Goal: Use online tool/utility: Utilize a website feature to perform a specific function

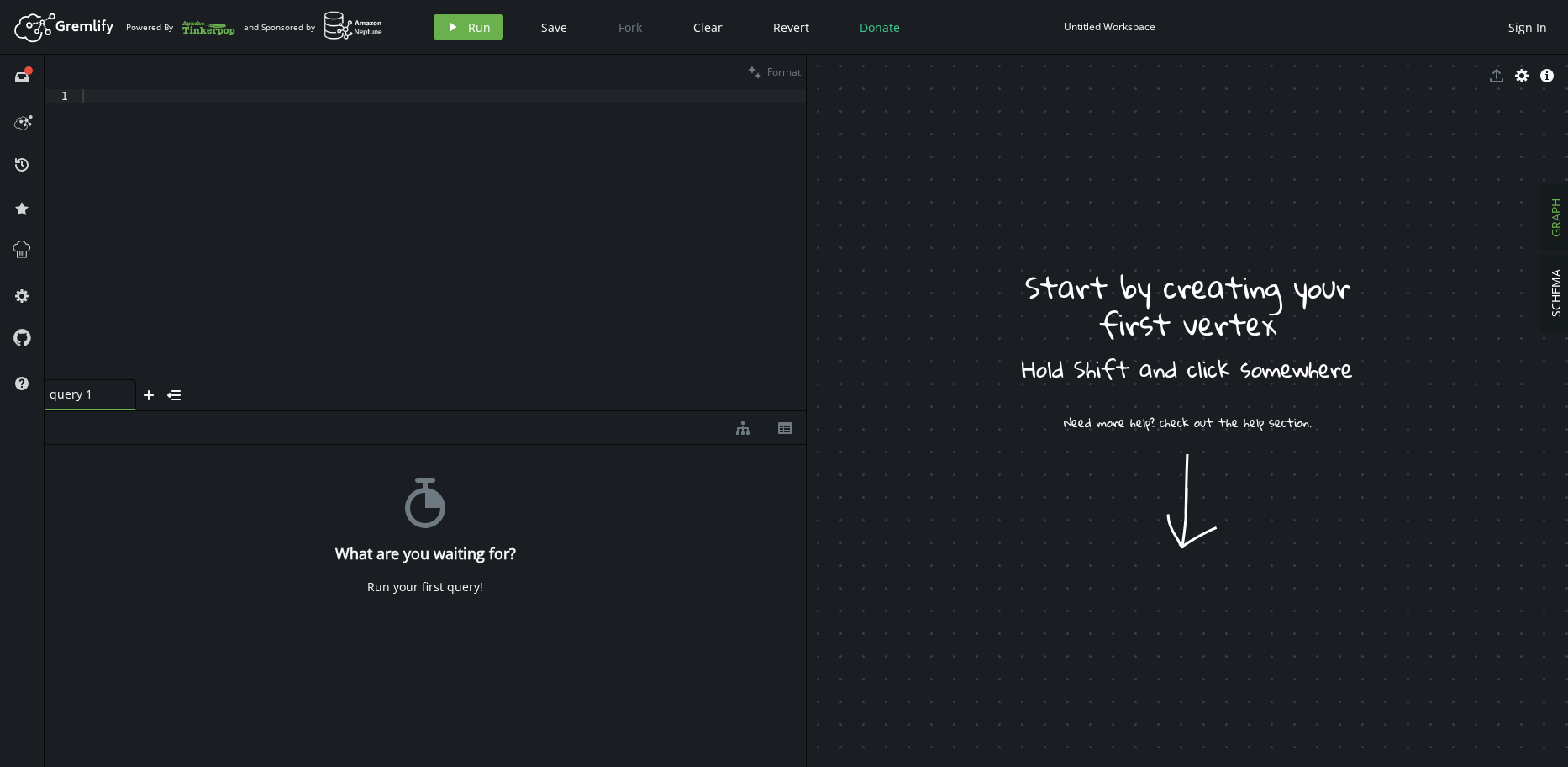
drag, startPoint x: 950, startPoint y: 341, endPoint x: 1211, endPoint y: 299, distance: 264.4
drag, startPoint x: 975, startPoint y: 401, endPoint x: 1034, endPoint y: 472, distance: 92.3
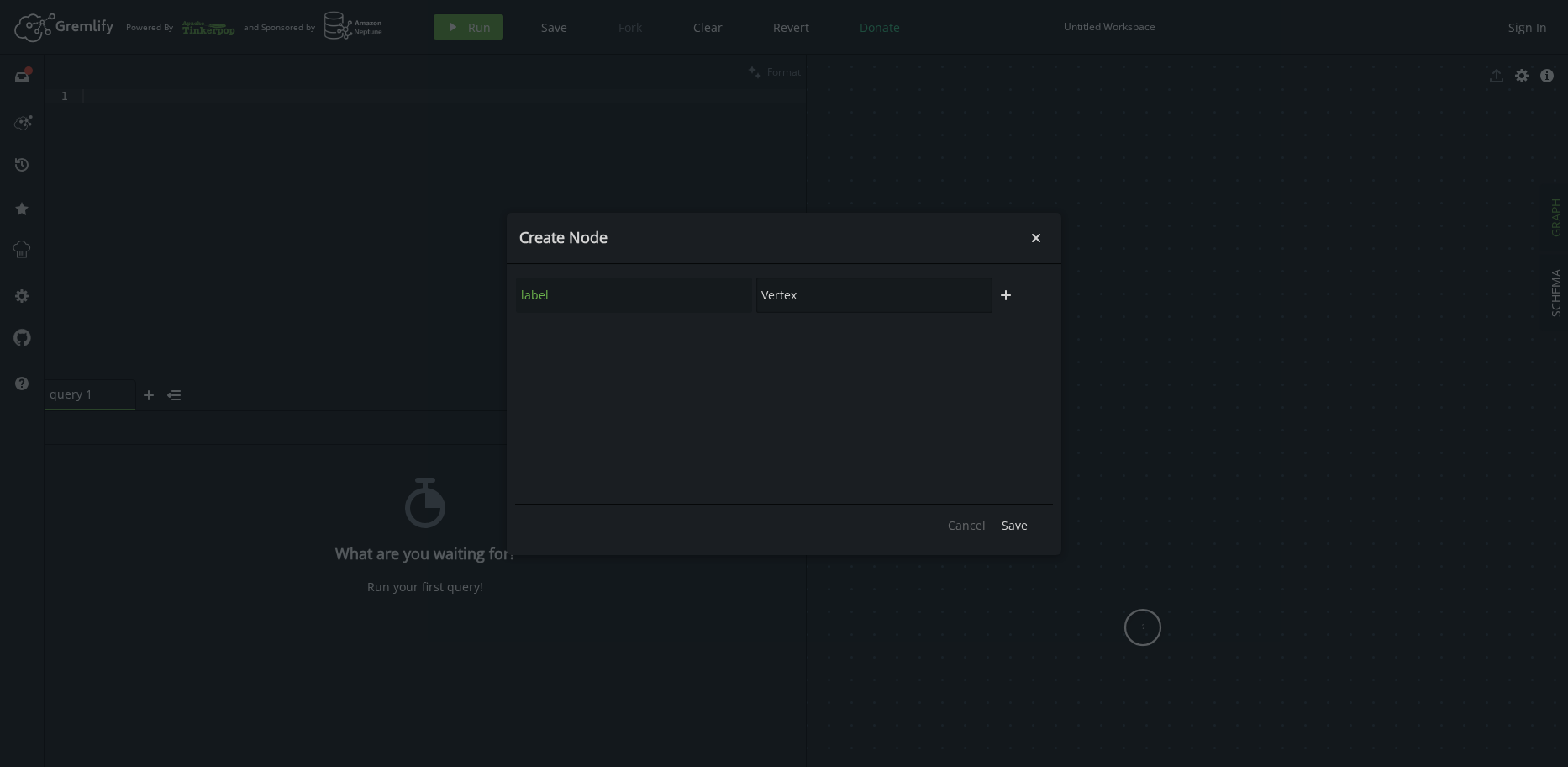
click at [865, 295] on input "Vertex" at bounding box center [875, 295] width 237 height 35
click at [949, 293] on input "Vertex" at bounding box center [875, 295] width 237 height 35
click at [1003, 296] on icon "button" at bounding box center [1005, 295] width 10 height 10
drag, startPoint x: 819, startPoint y: 296, endPoint x: 864, endPoint y: 291, distance: 45.3
click at [820, 296] on input "Vertex" at bounding box center [875, 295] width 237 height 35
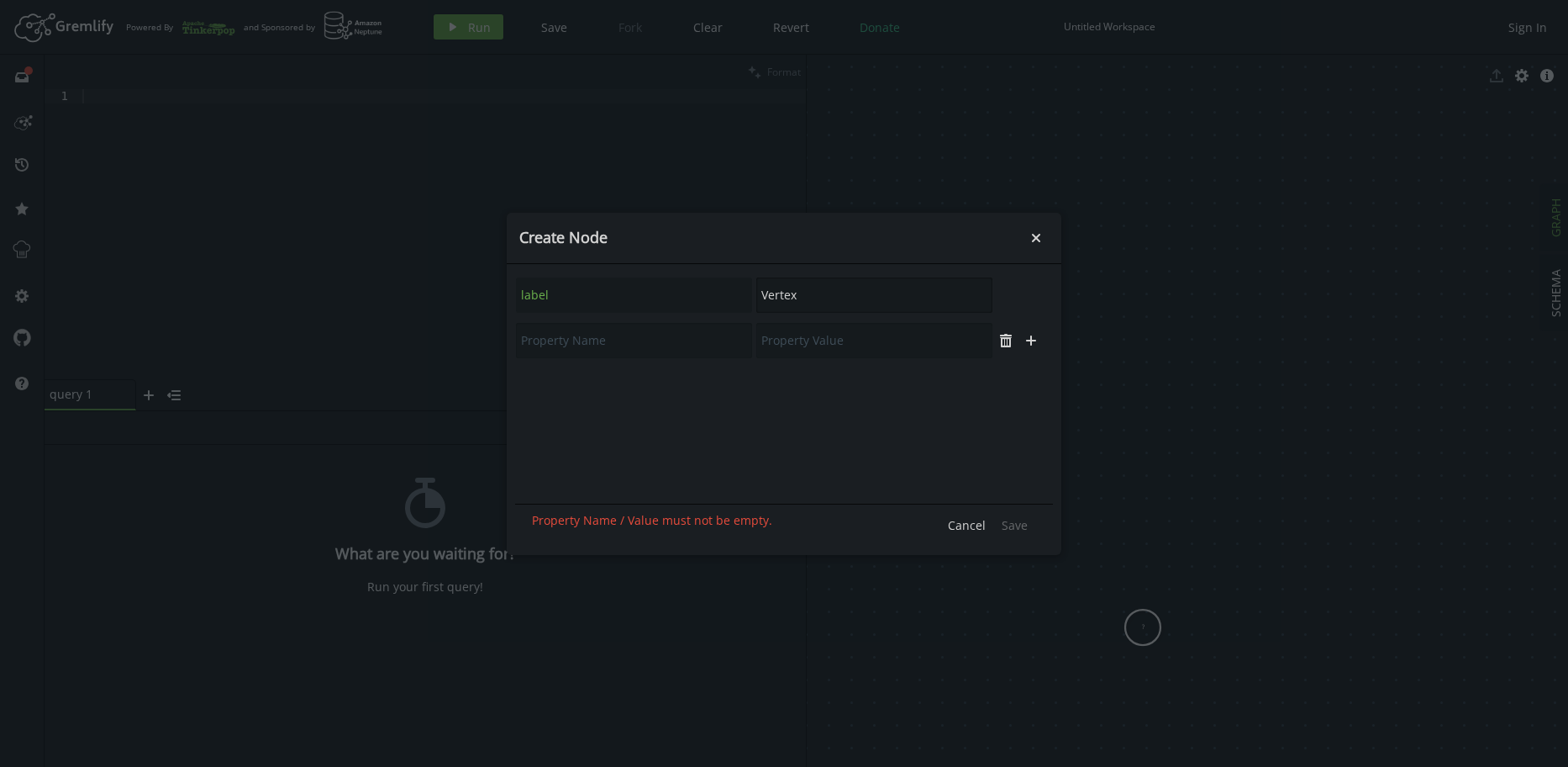
drag, startPoint x: 871, startPoint y: 291, endPoint x: 639, endPoint y: 262, distance: 233.8
click at [639, 262] on div "Create Node small-cross label Vertex trash plus Property Name / Value must not …" at bounding box center [784, 384] width 555 height 342
type input "root"
click at [1014, 529] on span "Save" at bounding box center [1014, 525] width 26 height 16
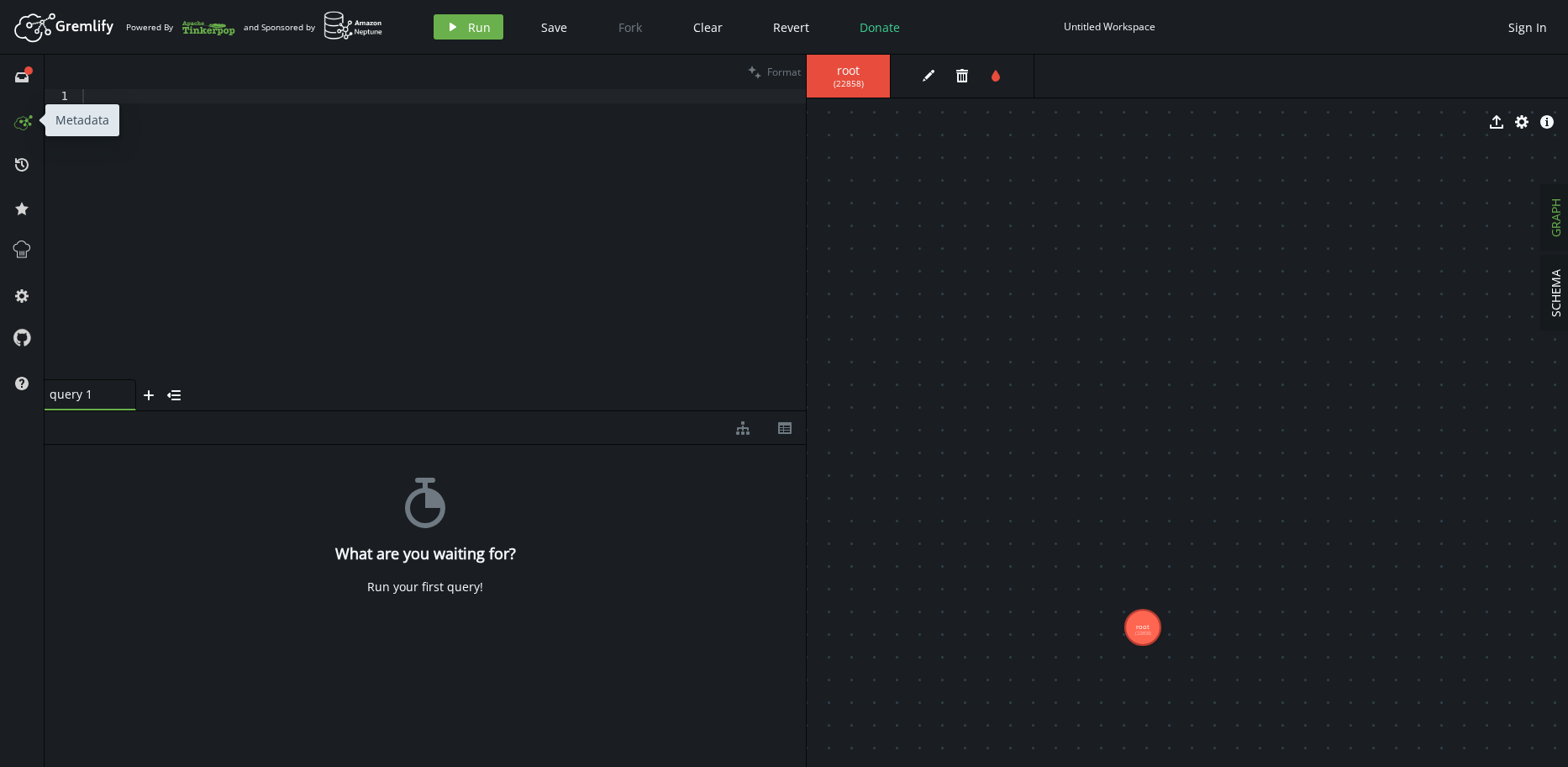
click at [23, 120] on icon at bounding box center [21, 119] width 27 height 27
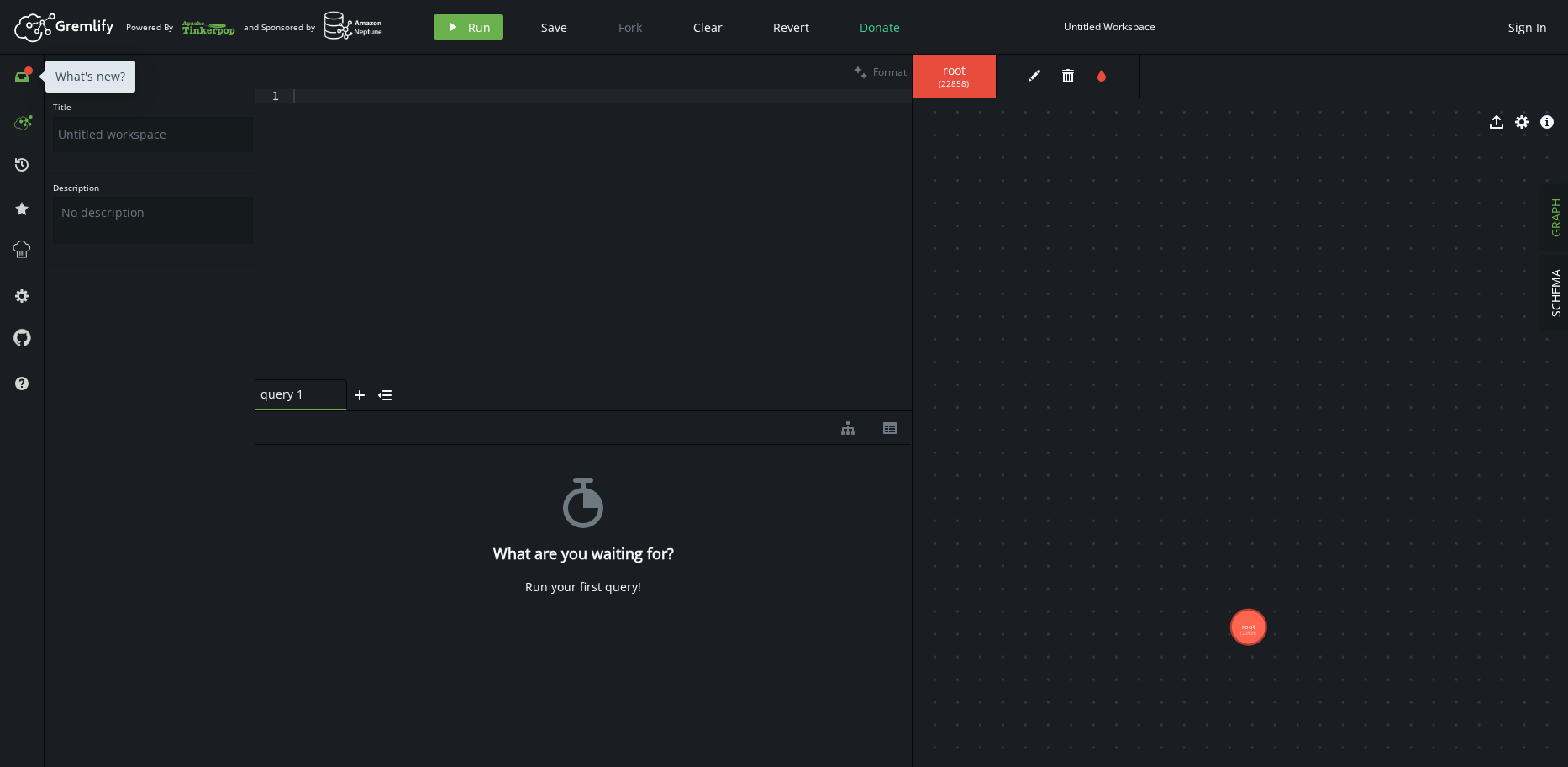
click at [25, 76] on icon "inbox" at bounding box center [21, 77] width 14 height 14
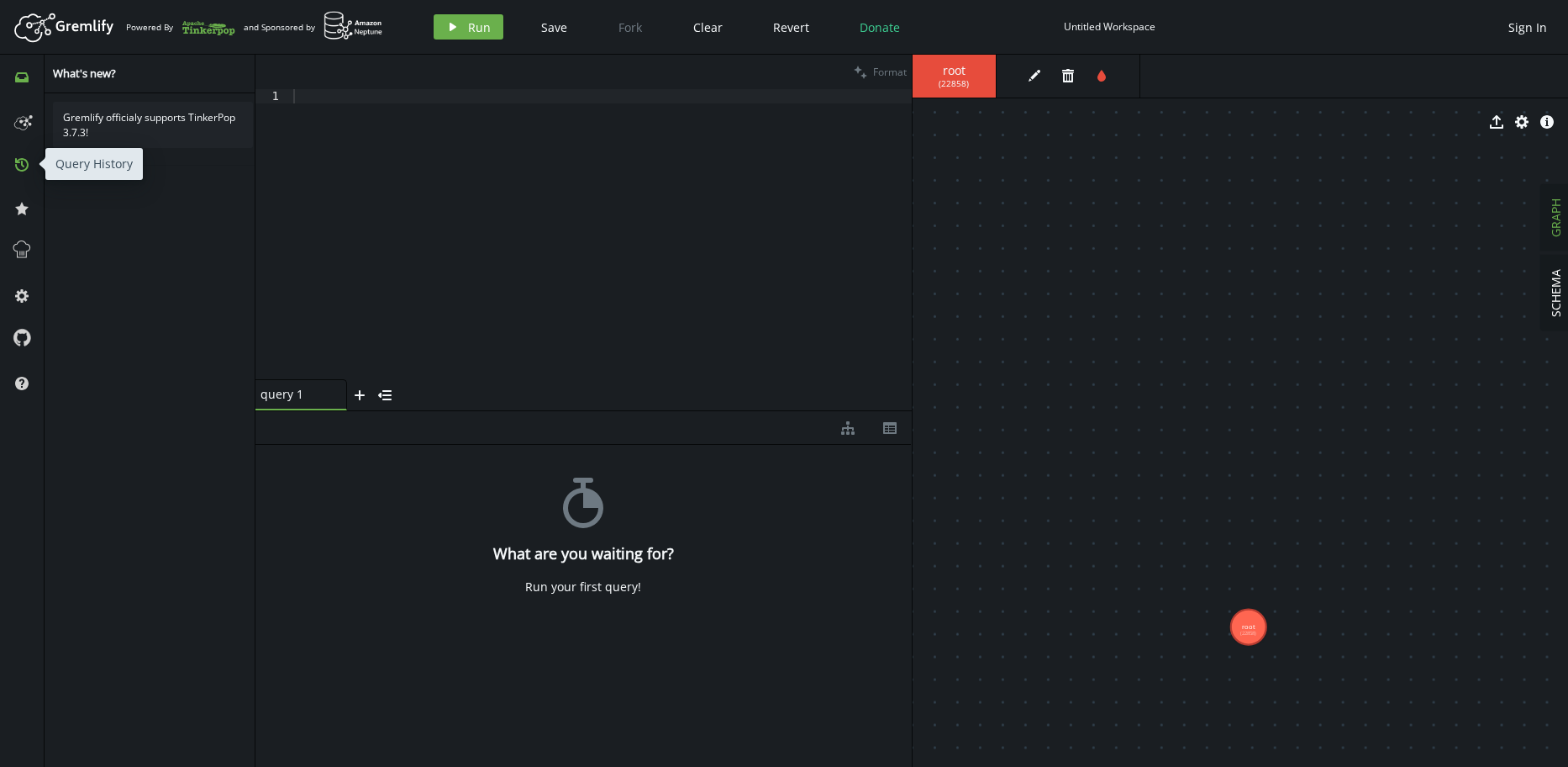
click at [15, 160] on icon at bounding box center [21, 164] width 14 height 14
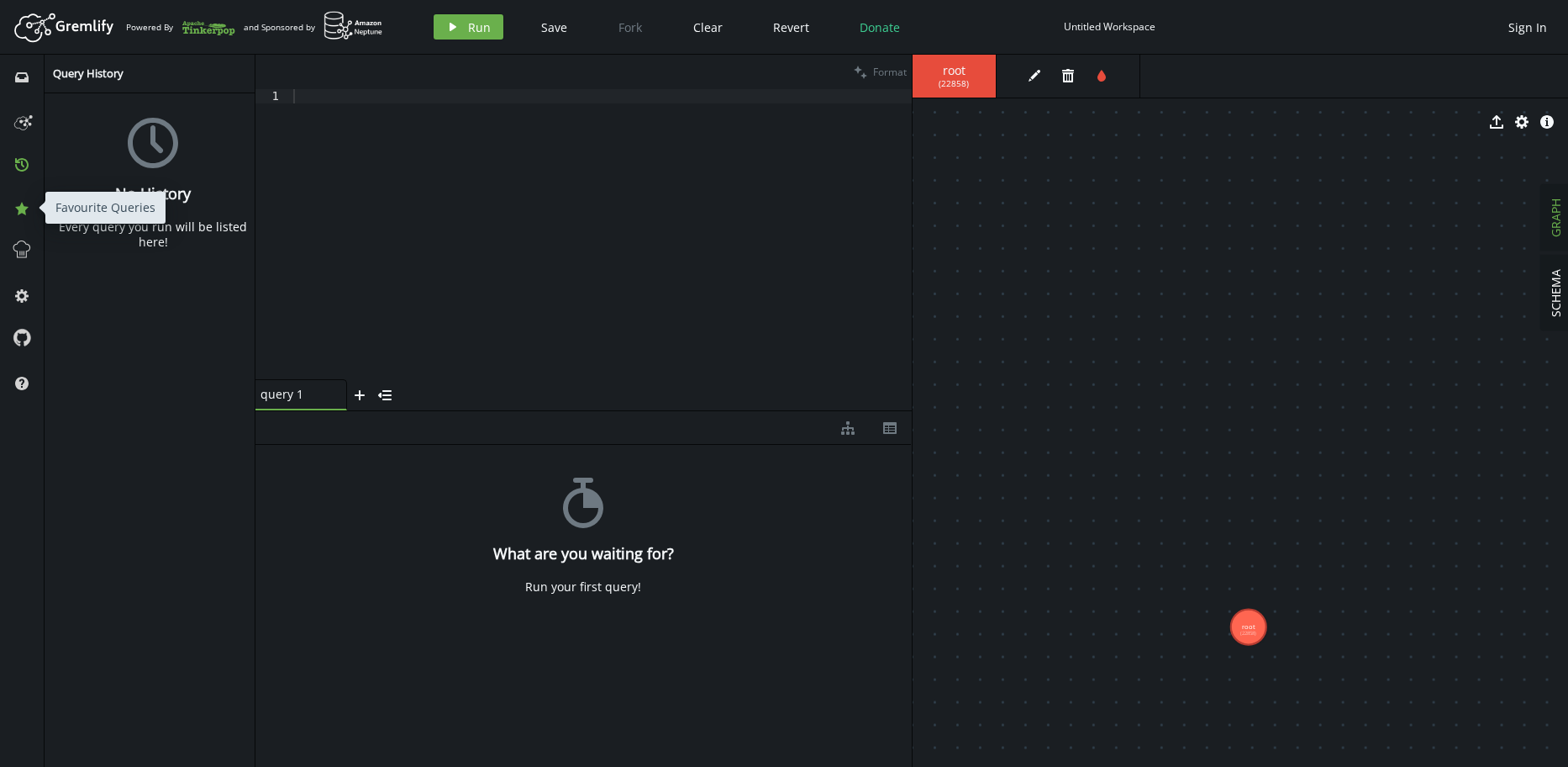
click at [16, 199] on button "star" at bounding box center [21, 207] width 27 height 27
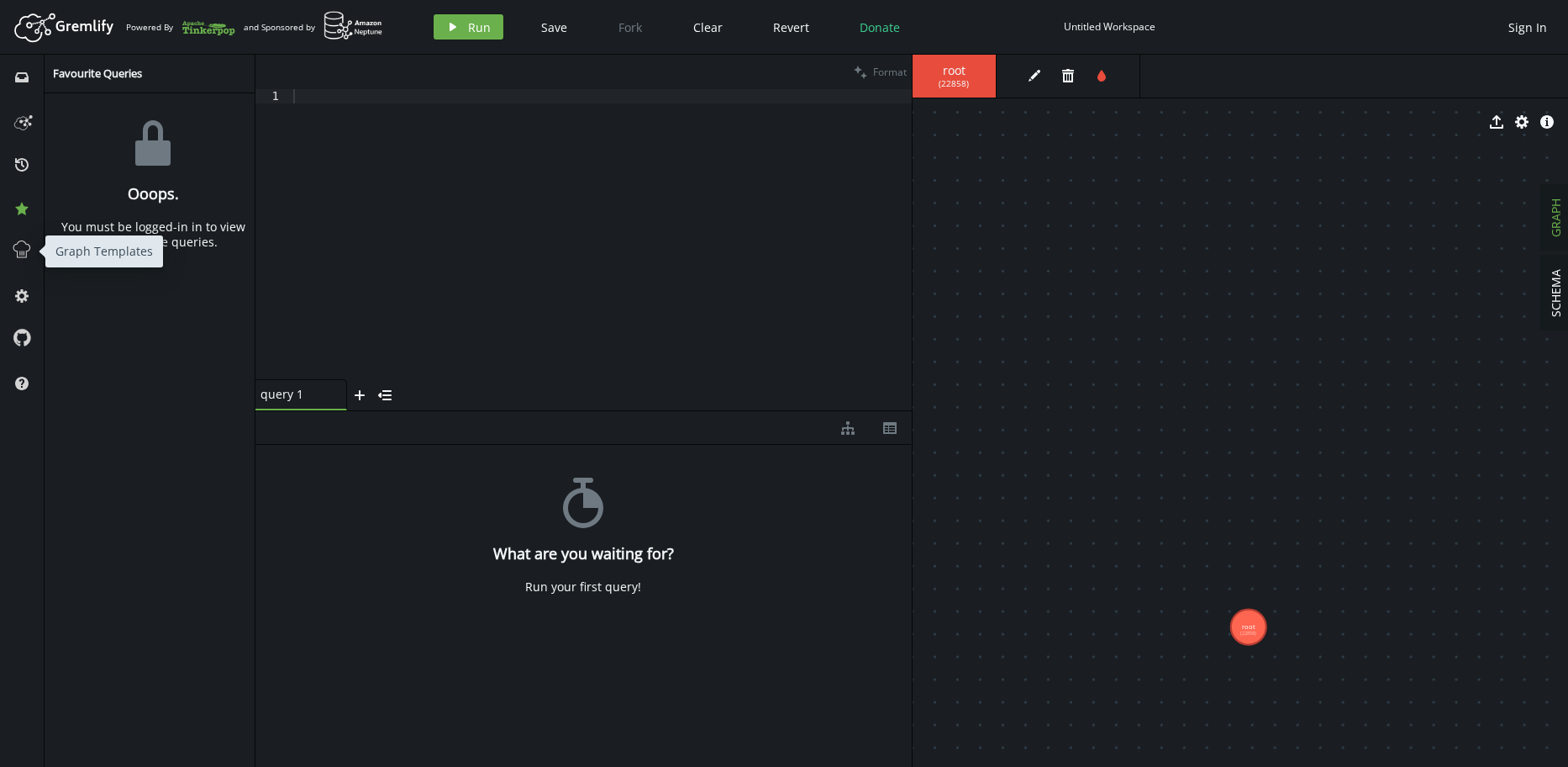
click at [15, 236] on span at bounding box center [21, 251] width 27 height 44
click at [21, 256] on icon at bounding box center [22, 250] width 22 height 22
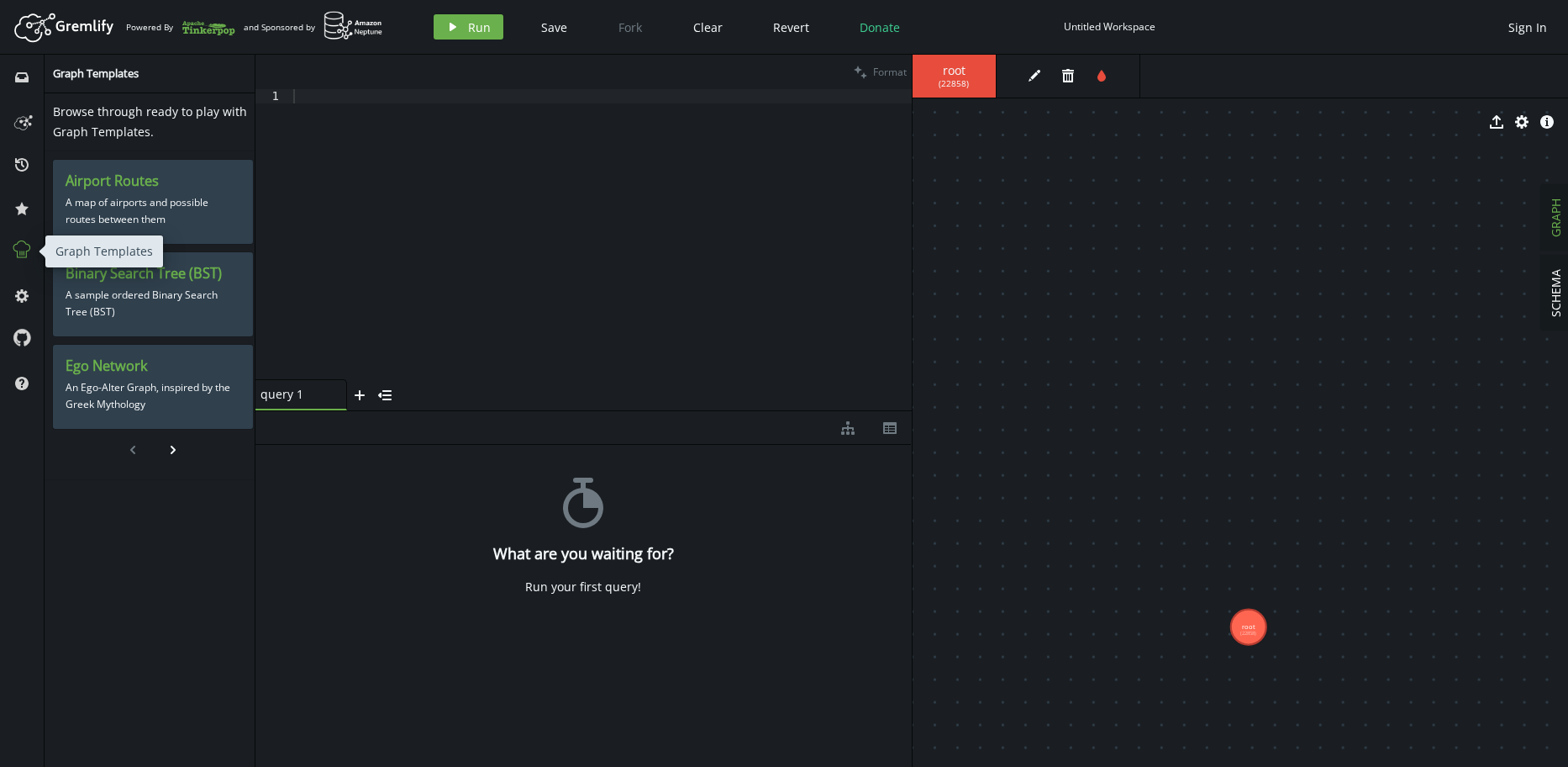
click at [21, 256] on icon at bounding box center [22, 250] width 22 height 22
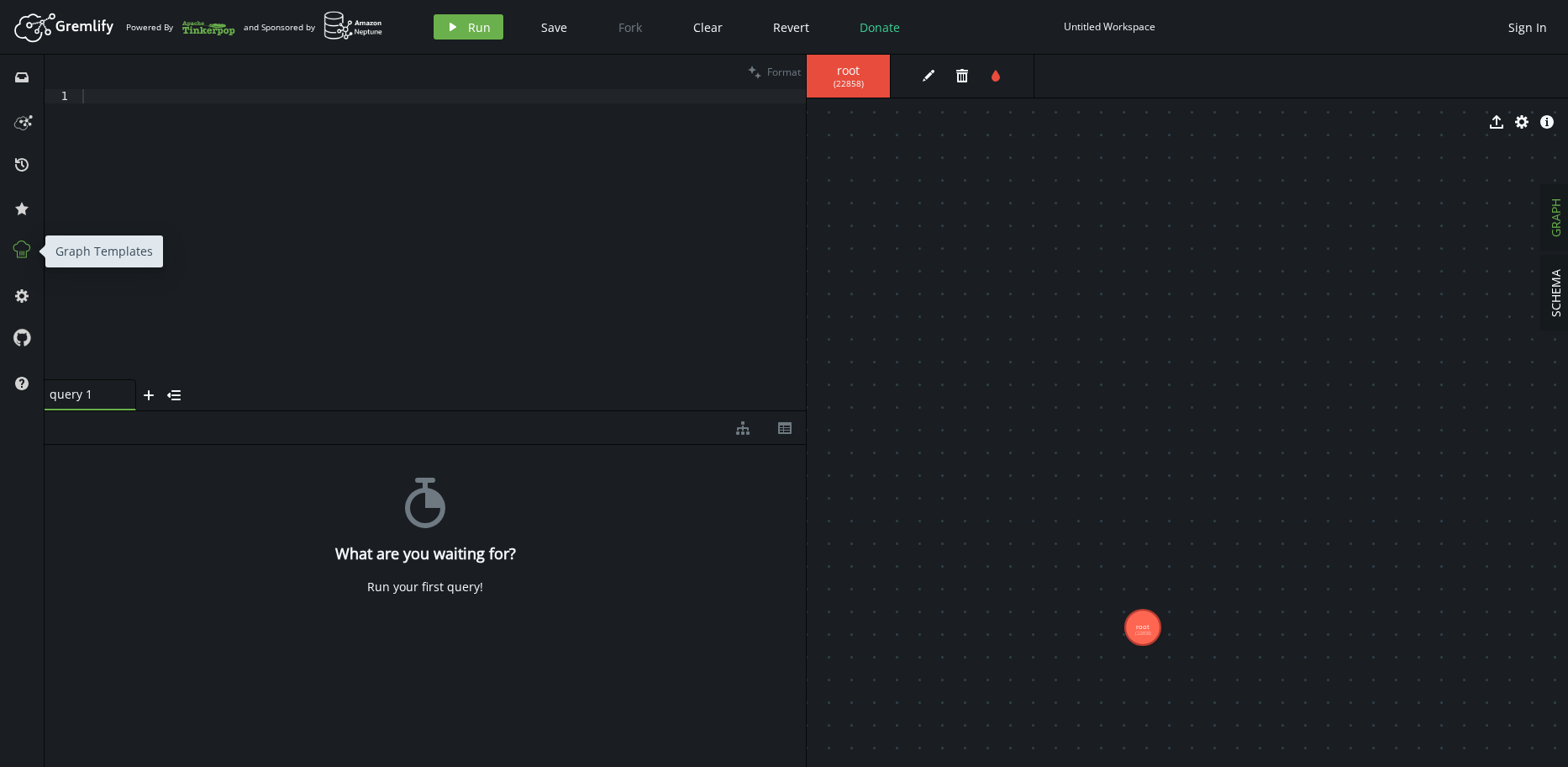
click at [22, 256] on icon at bounding box center [22, 250] width 22 height 22
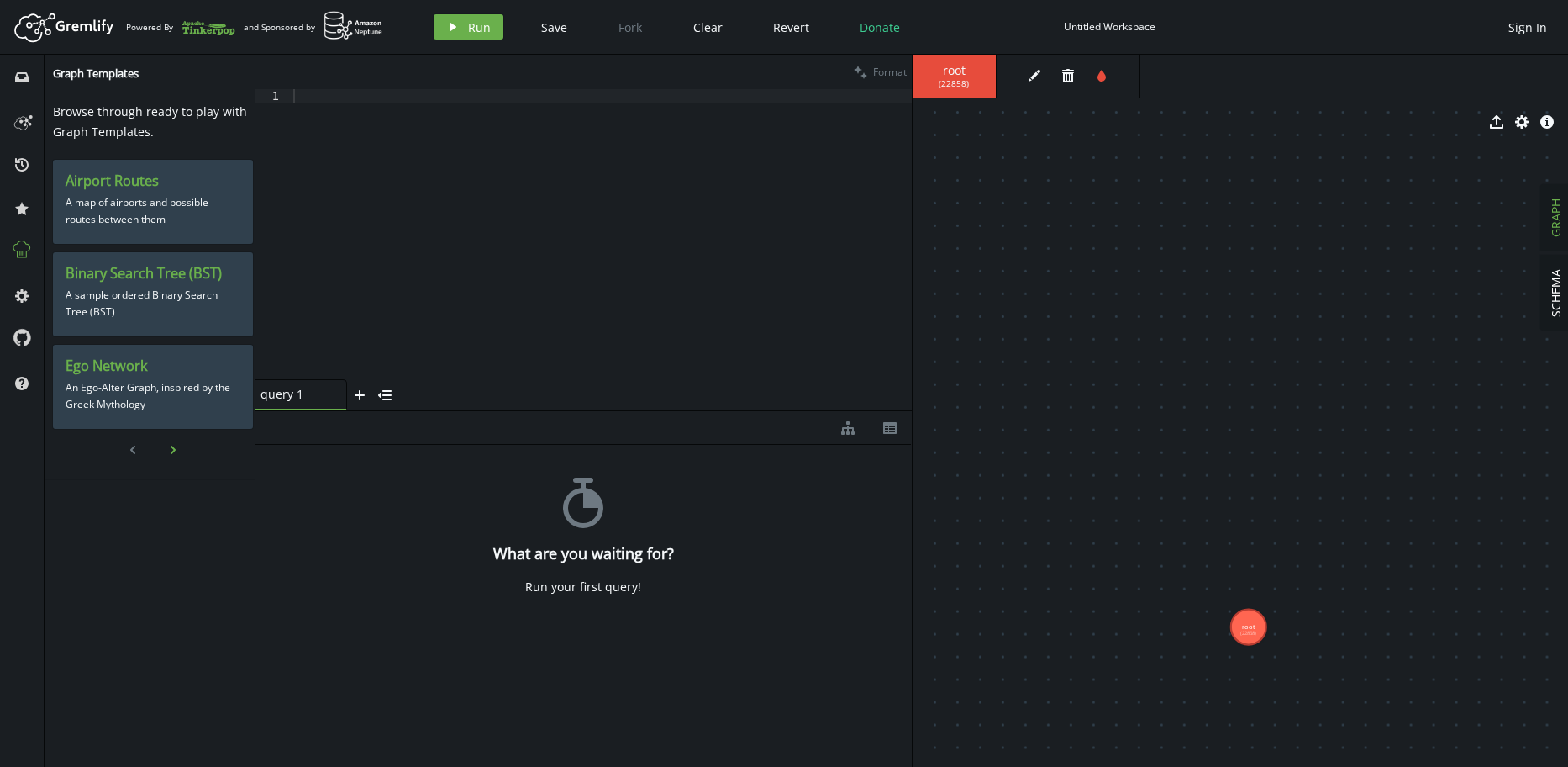
click at [171, 450] on icon "chevron-right" at bounding box center [172, 450] width 14 height 14
click at [136, 457] on button "chevron-left" at bounding box center [132, 450] width 25 height 25
click at [166, 451] on icon "chevron-right" at bounding box center [172, 450] width 14 height 14
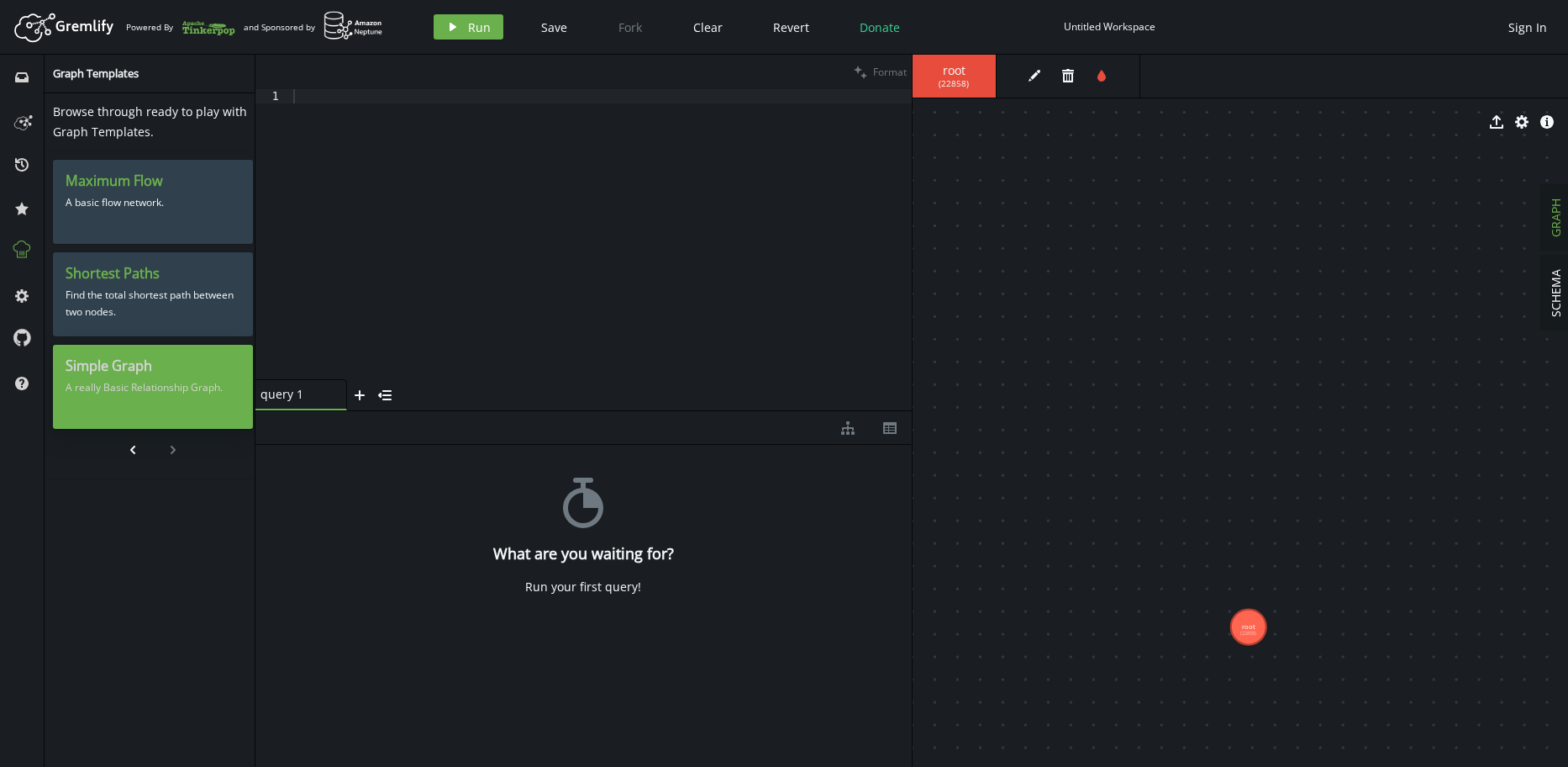
drag, startPoint x: 118, startPoint y: 367, endPoint x: 90, endPoint y: 349, distance: 33.3
click at [90, 349] on div "Simple Graph A really Basic Relationship Graph." at bounding box center [153, 387] width 200 height 84
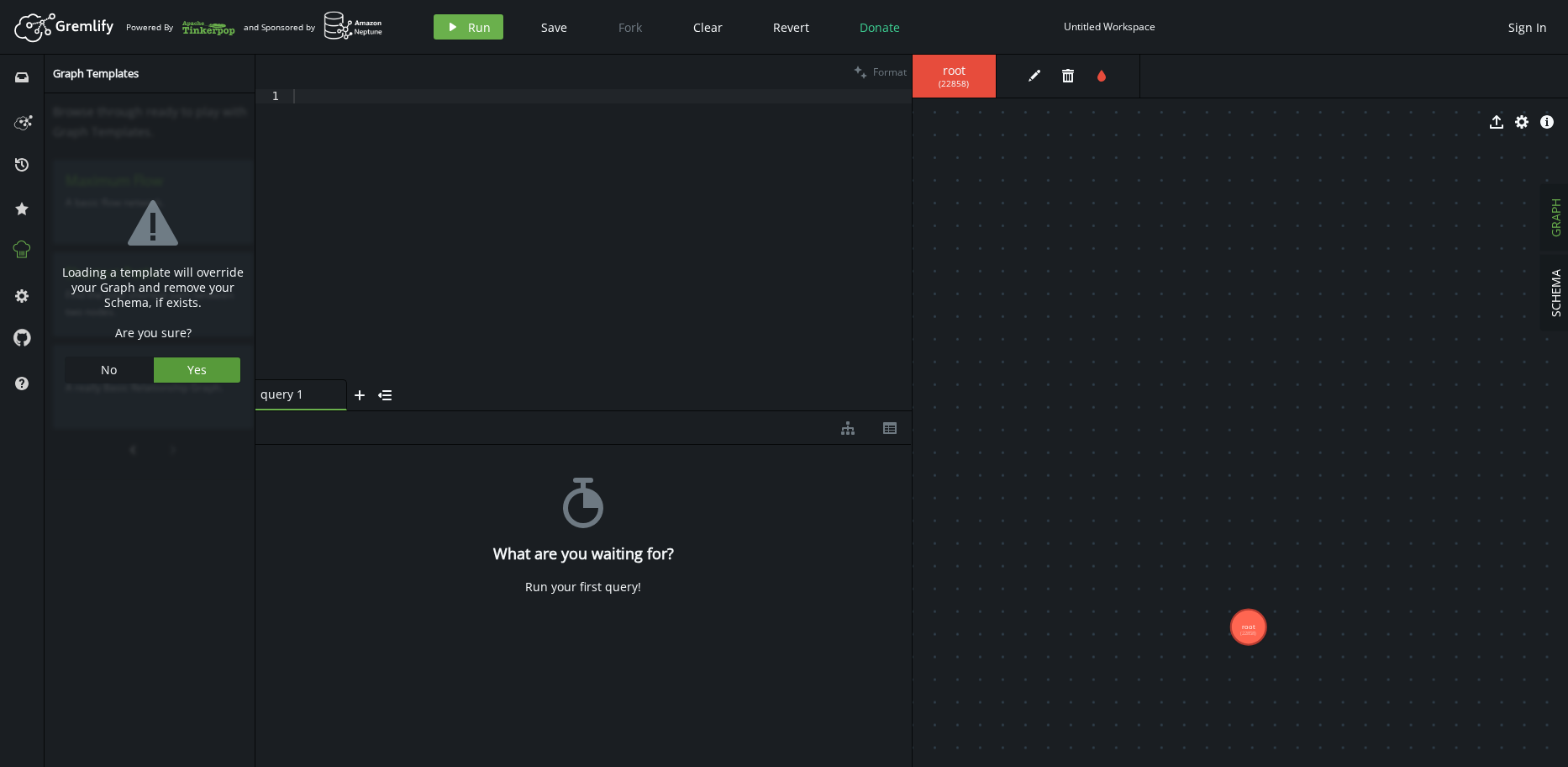
click at [192, 373] on span "Yes" at bounding box center [196, 369] width 19 height 16
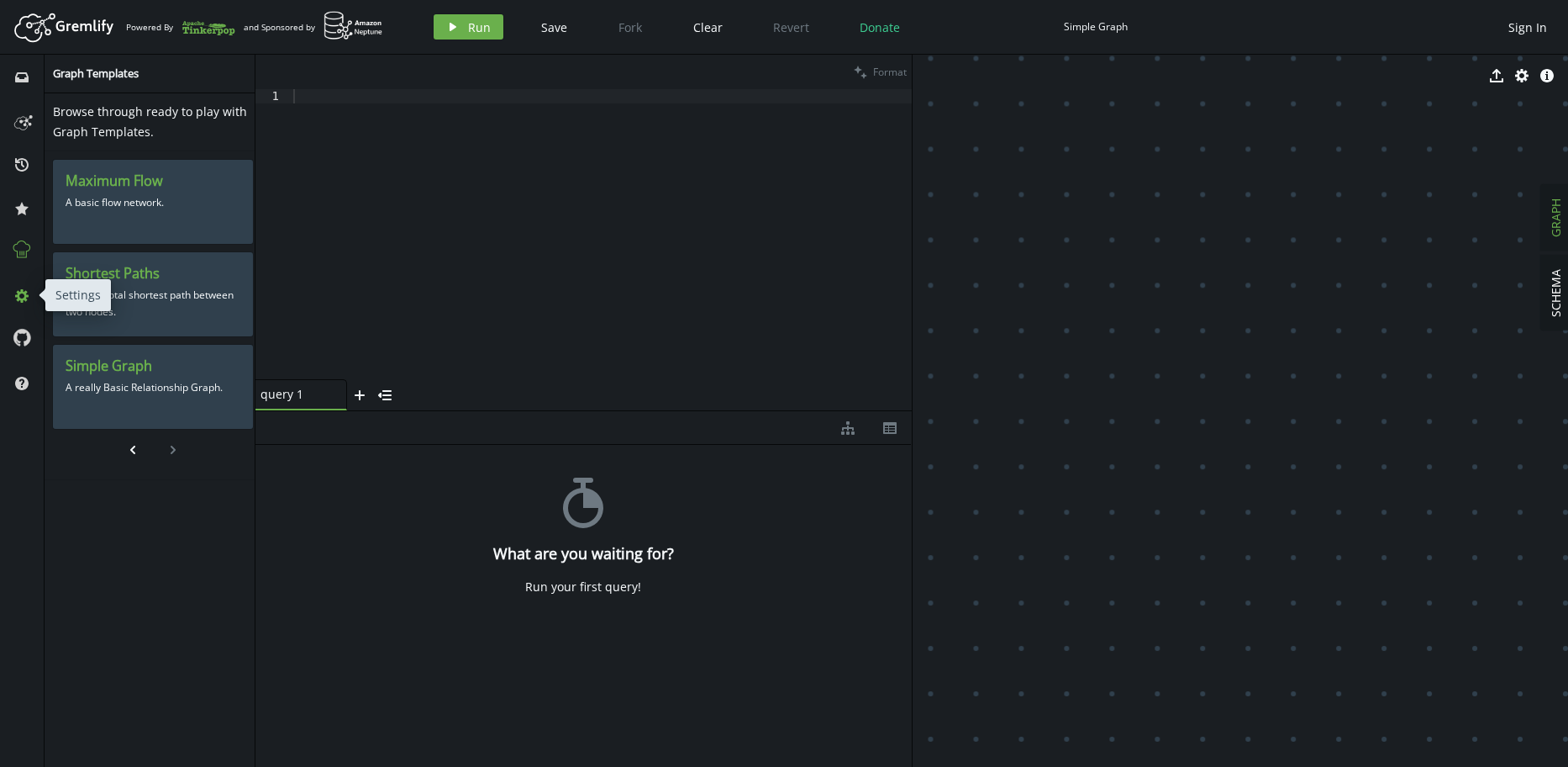
click at [29, 297] on button "cog" at bounding box center [21, 295] width 27 height 27
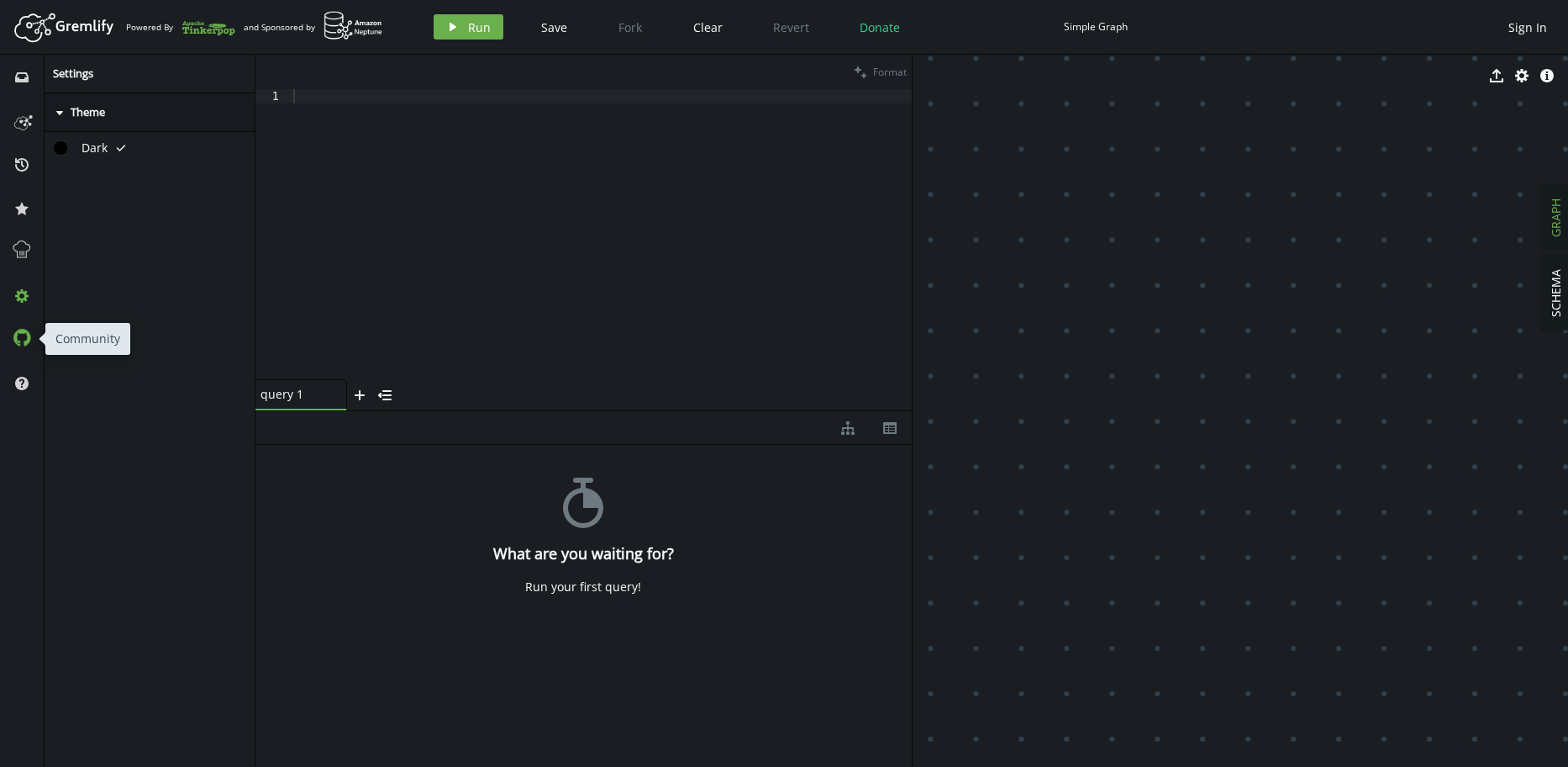
click at [31, 332] on button at bounding box center [21, 339] width 27 height 27
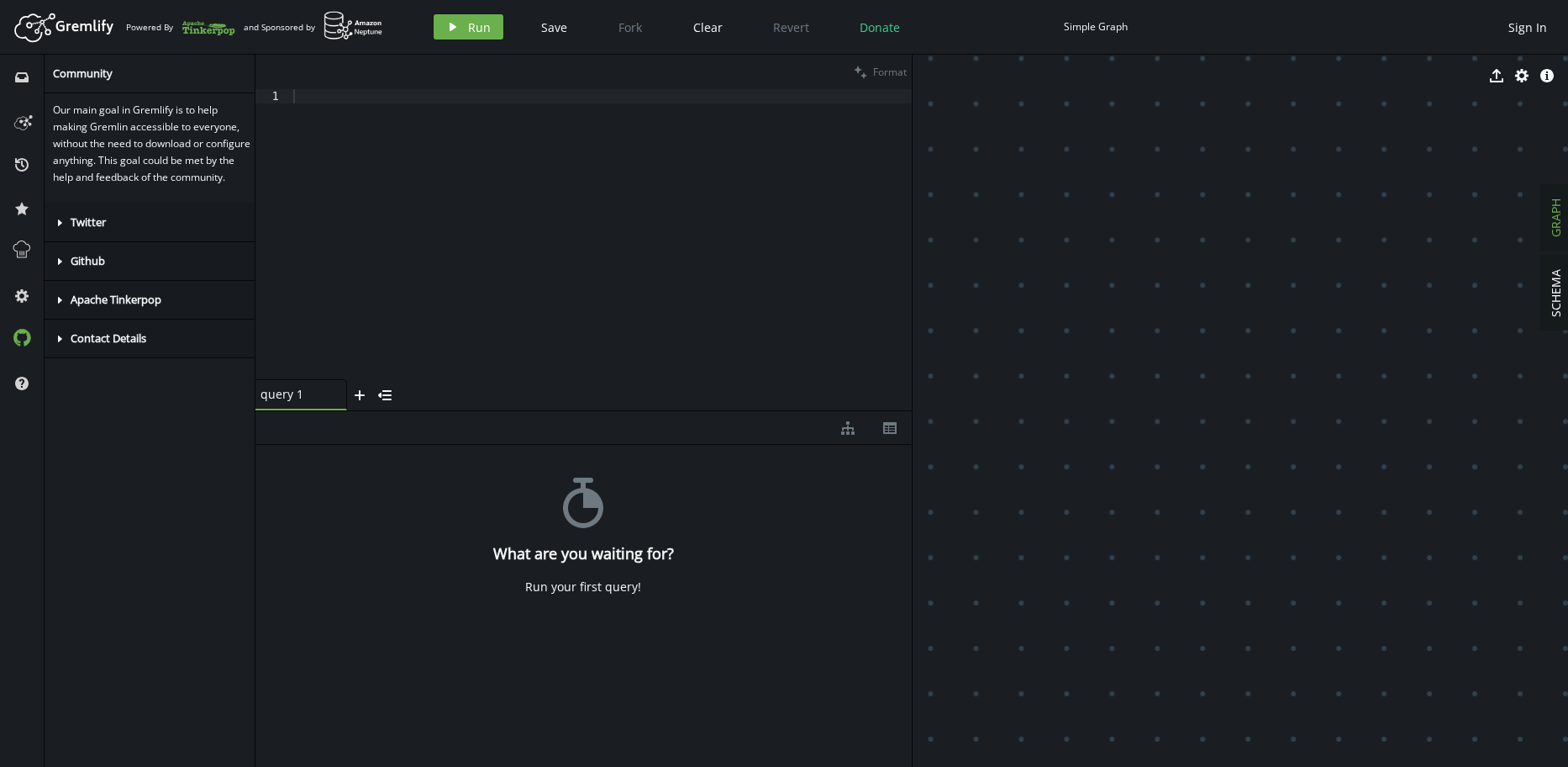
click at [67, 270] on div "caret-right Github" at bounding box center [153, 261] width 216 height 39
click at [74, 367] on span "Apache Tinkerpop" at bounding box center [116, 359] width 91 height 15
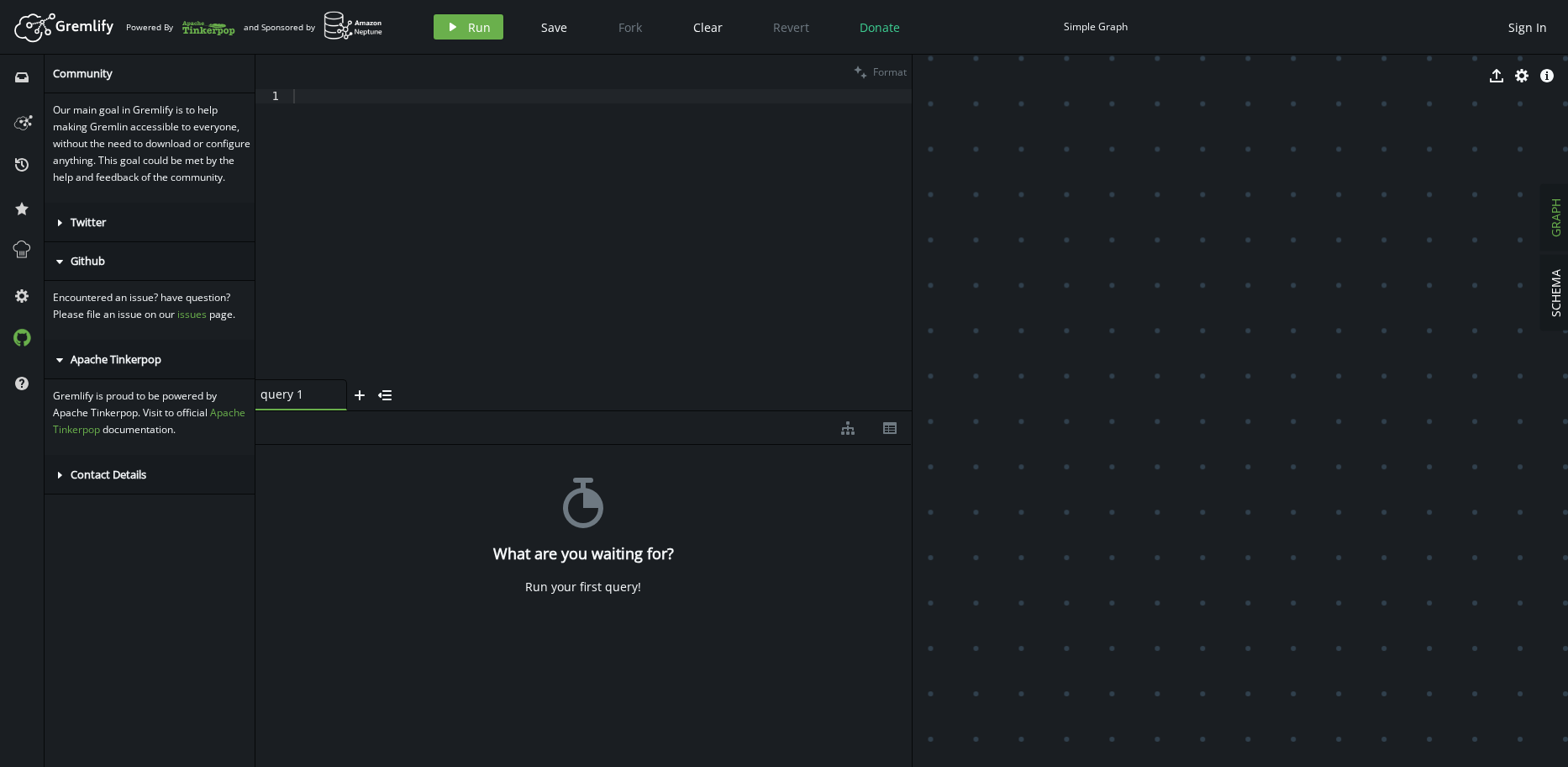
click at [80, 482] on span "Contact Details" at bounding box center [108, 474] width 75 height 15
click at [101, 229] on span "Twitter" at bounding box center [88, 222] width 35 height 15
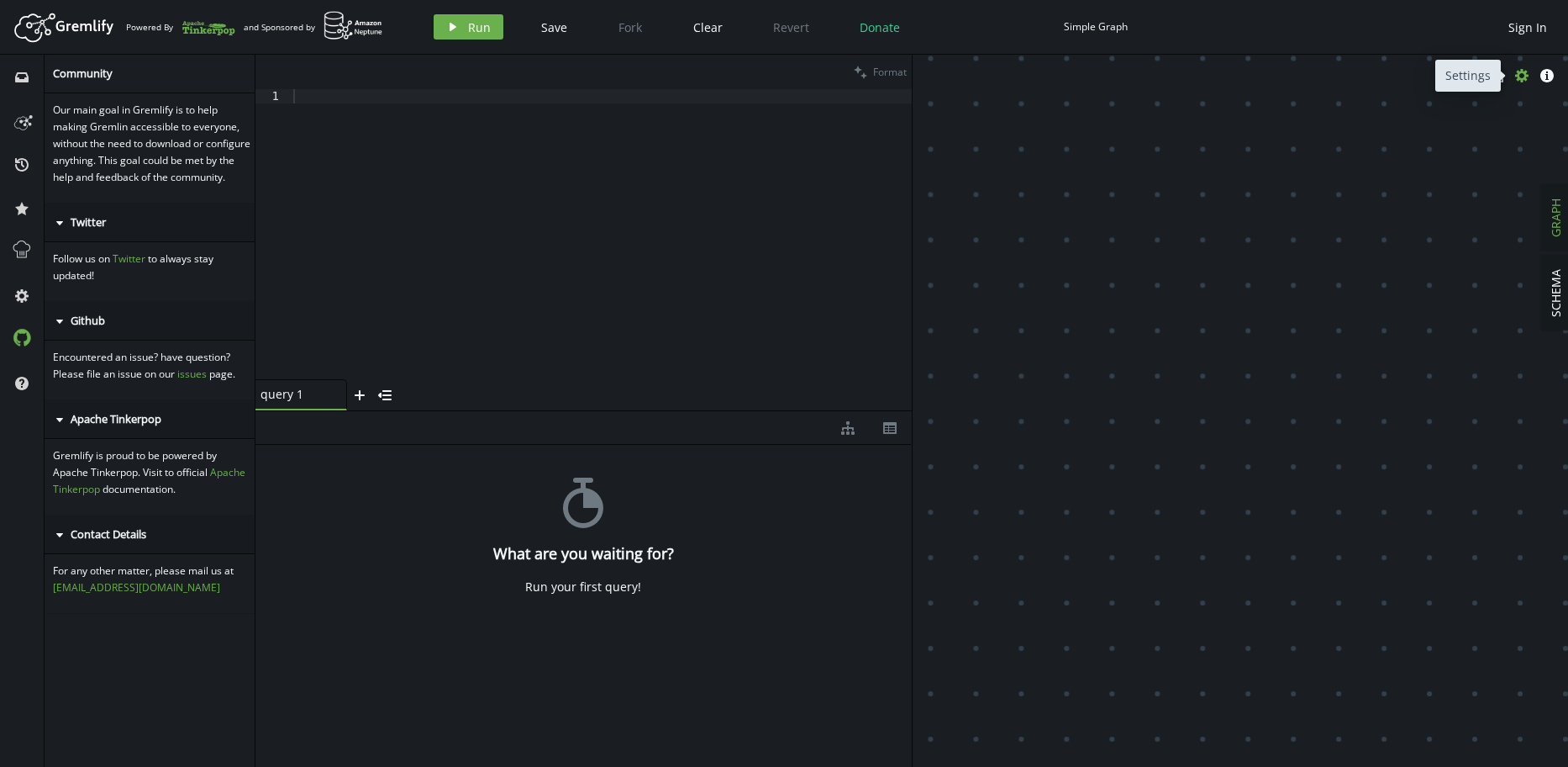
click at [1521, 67] on button "cog" at bounding box center [1521, 75] width 25 height 25
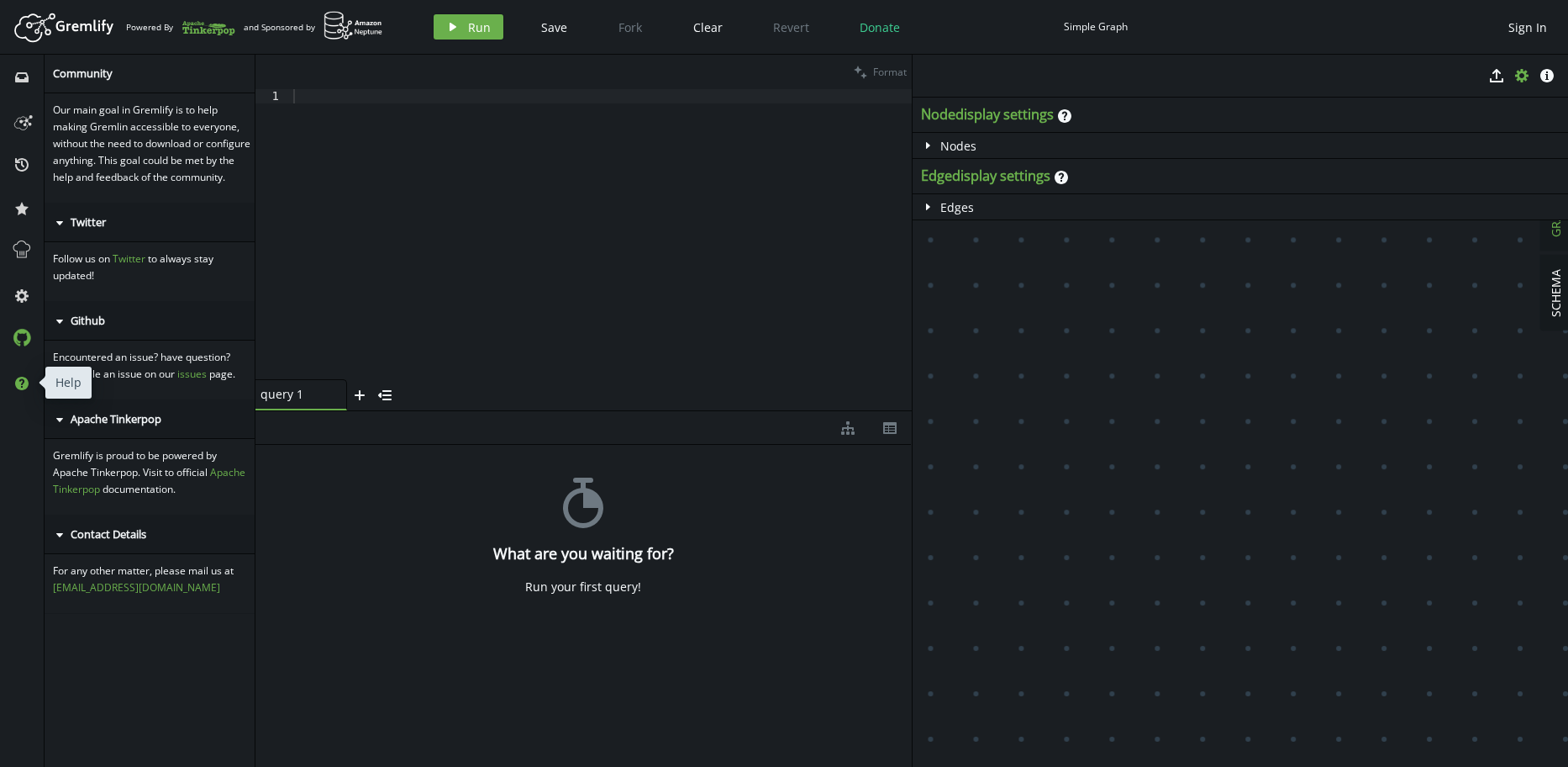
click at [21, 386] on icon at bounding box center [21, 384] width 14 height 14
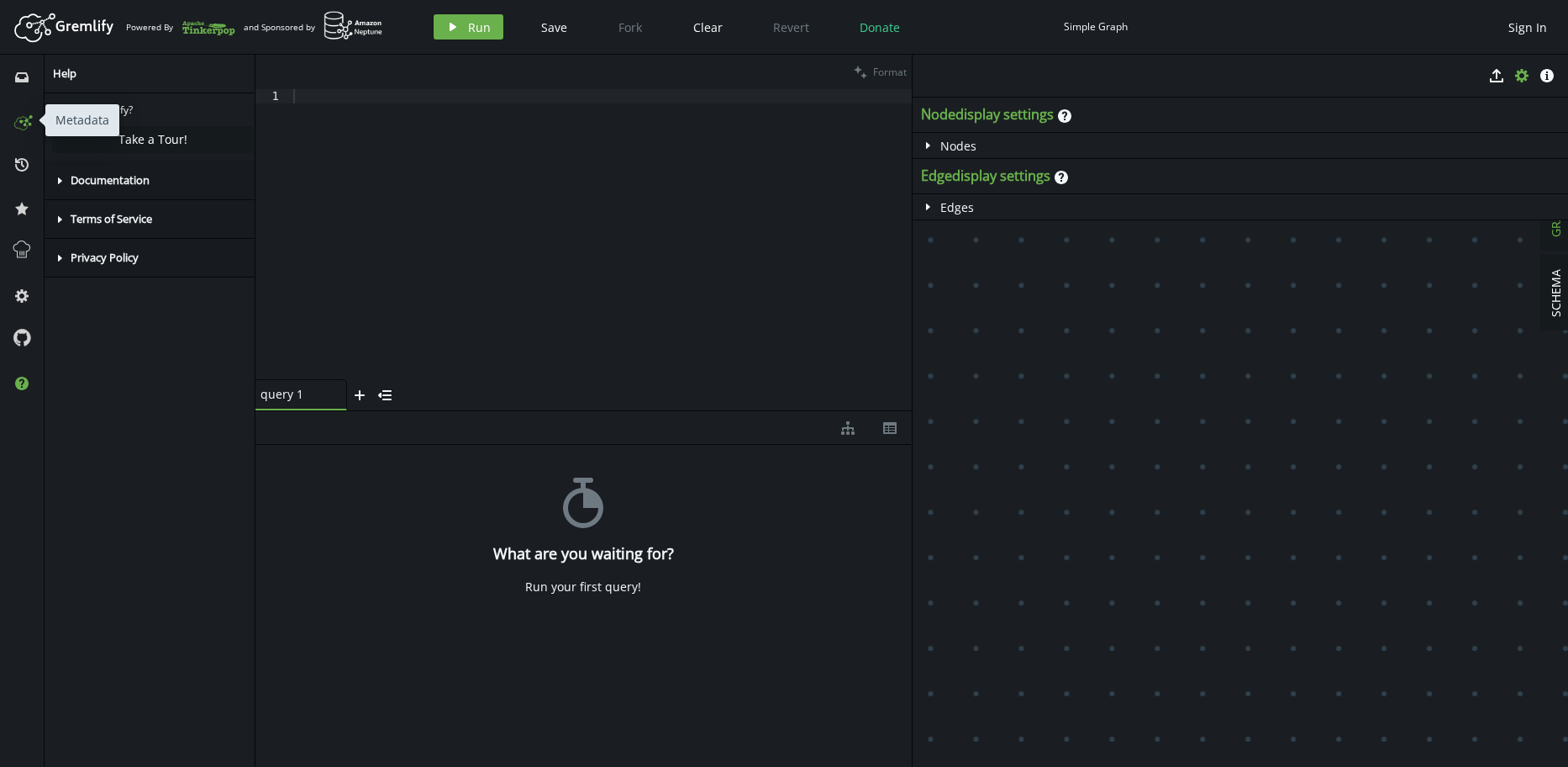
click at [17, 126] on icon at bounding box center [21, 119] width 27 height 27
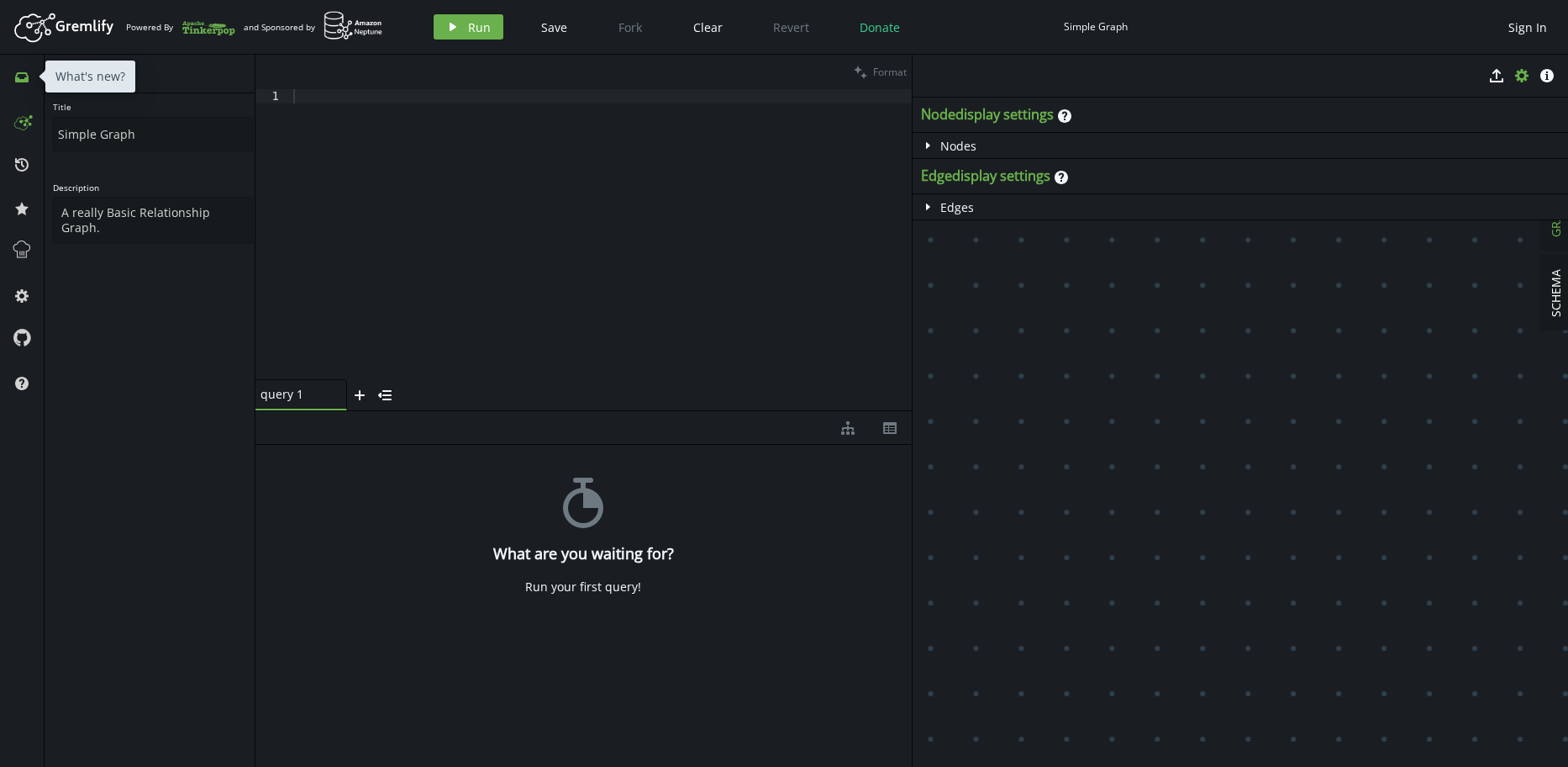
click at [17, 65] on button "inbox" at bounding box center [21, 76] width 27 height 27
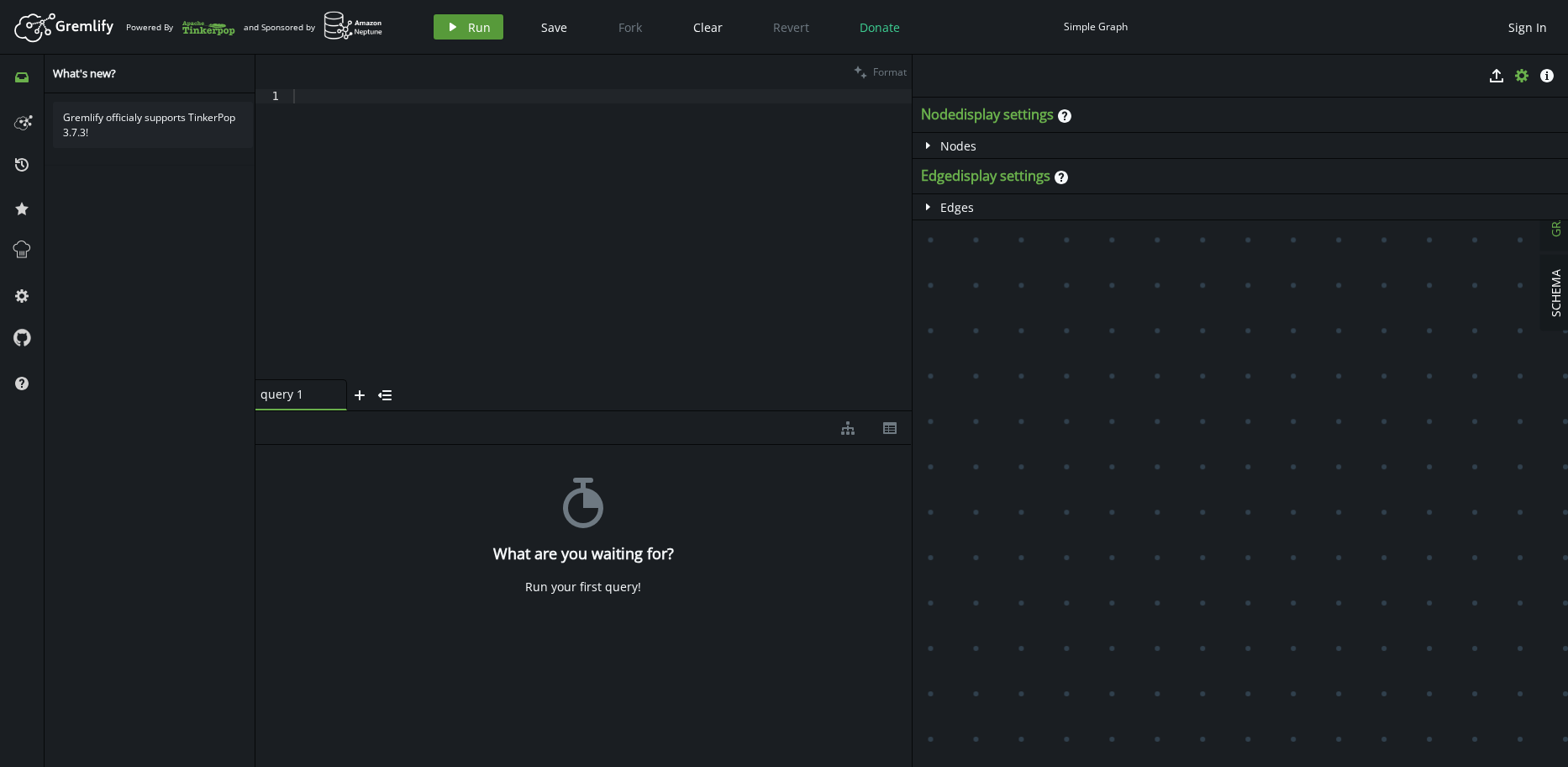
click at [470, 29] on span "Run" at bounding box center [479, 27] width 23 height 16
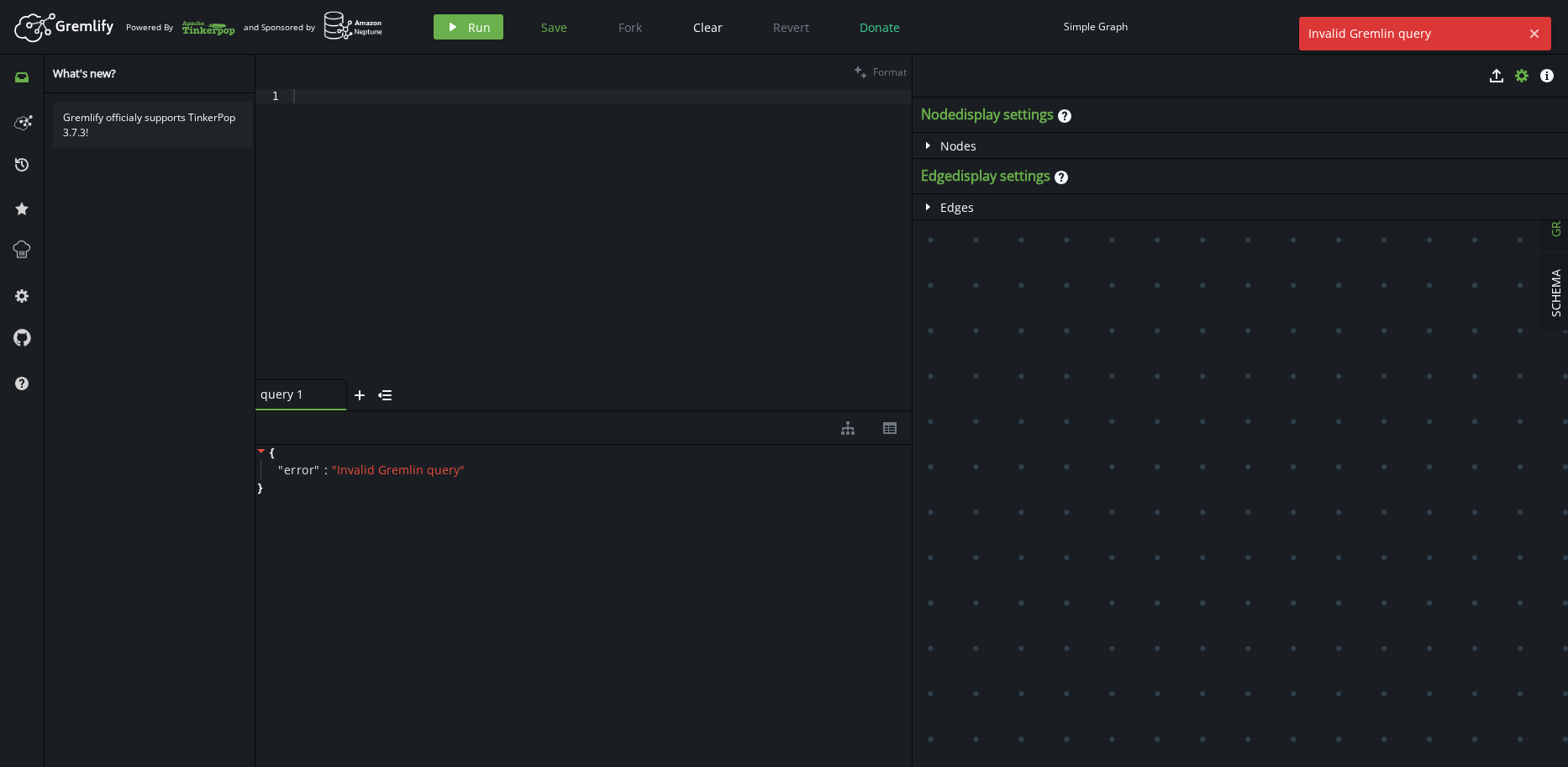
click at [569, 30] on button "Save" at bounding box center [554, 27] width 51 height 25
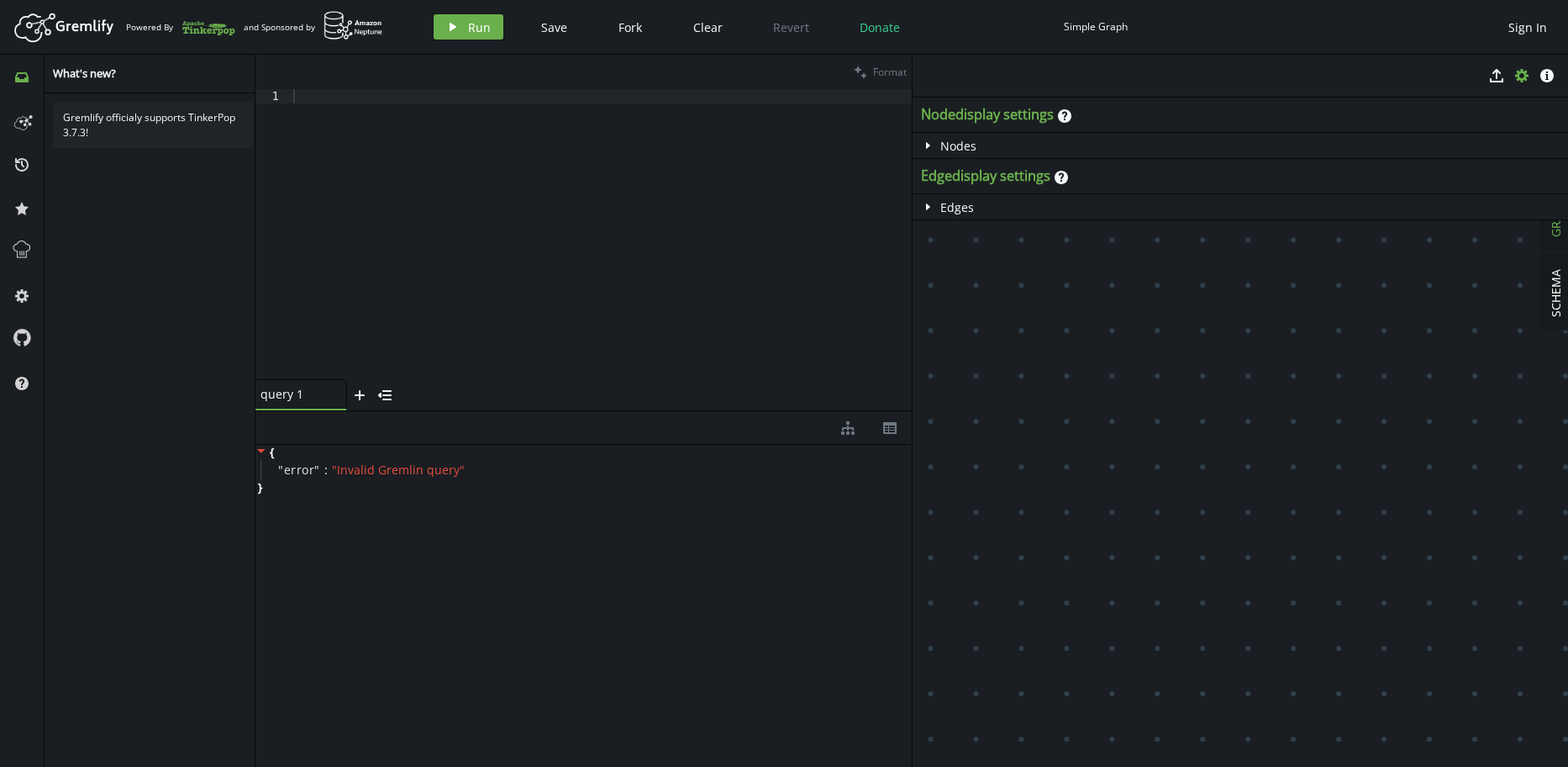
drag, startPoint x: 1103, startPoint y: 306, endPoint x: 1278, endPoint y: 372, distance: 187.0
drag, startPoint x: 1110, startPoint y: 429, endPoint x: 1285, endPoint y: 465, distance: 178.7
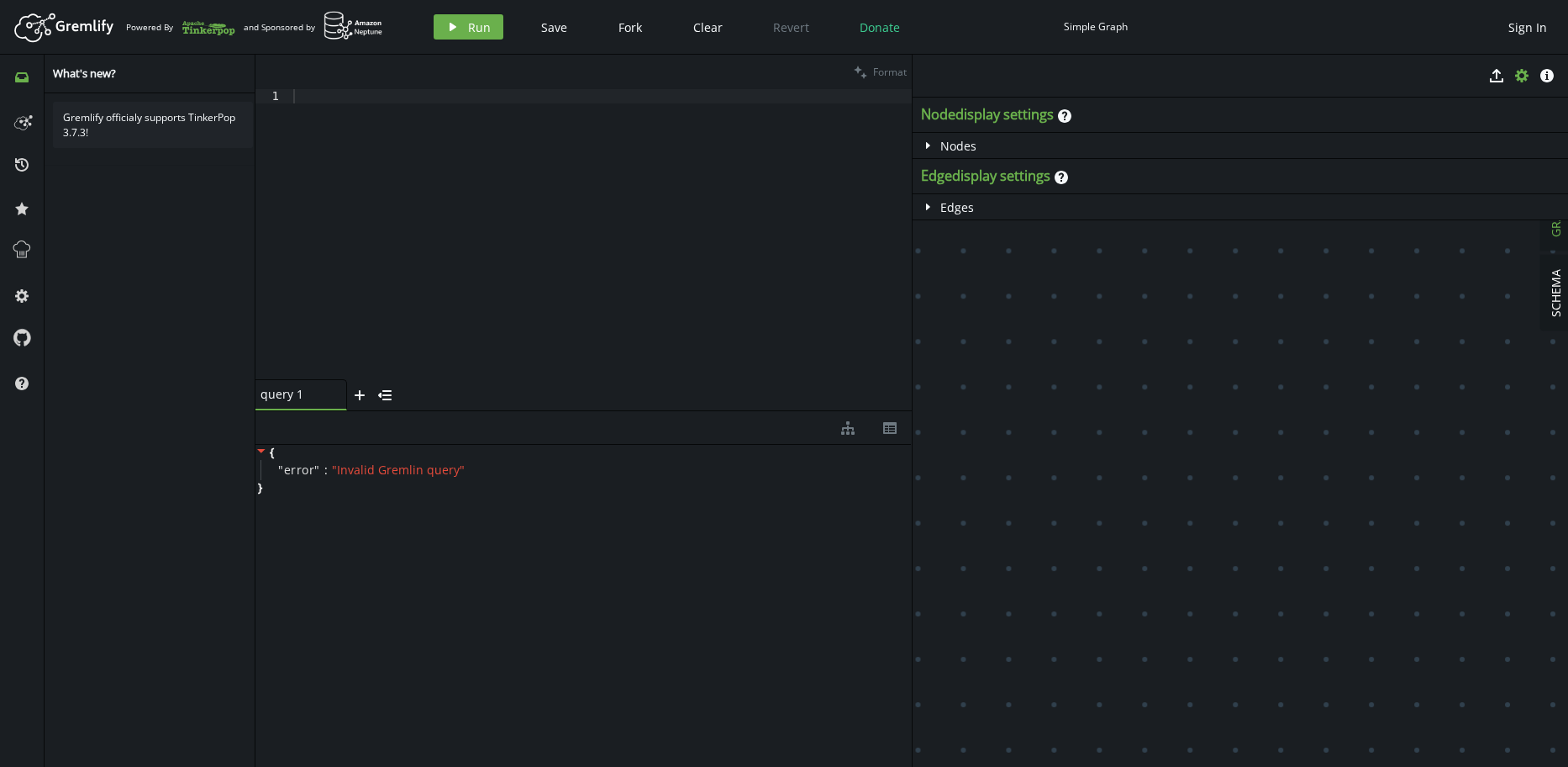
drag, startPoint x: 1143, startPoint y: 397, endPoint x: 1246, endPoint y: 427, distance: 107.3
drag, startPoint x: 1255, startPoint y: 431, endPoint x: 1218, endPoint y: 508, distance: 85.4
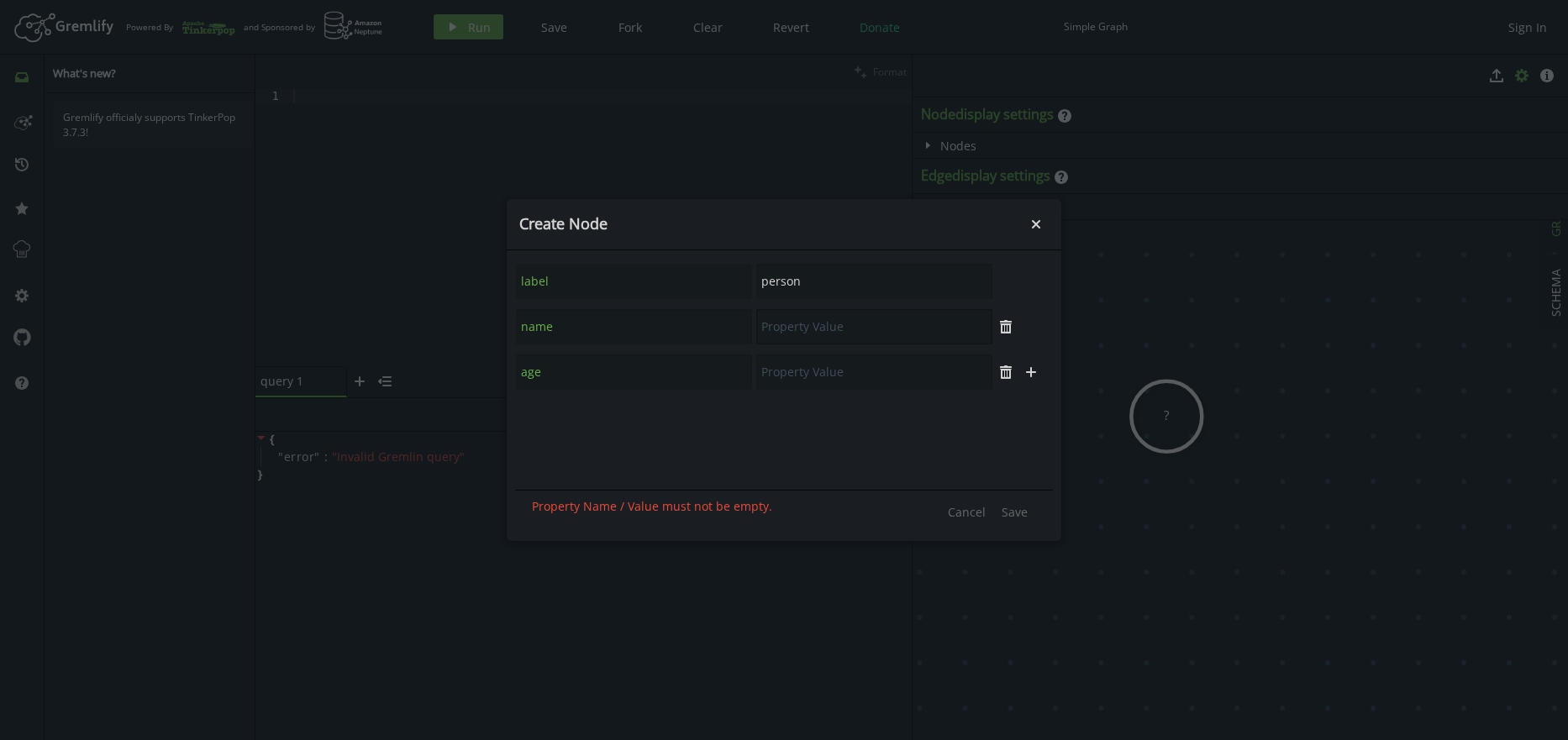
click at [861, 342] on input "text" at bounding box center [875, 326] width 237 height 35
type input "[PERSON_NAME]"
click at [868, 381] on input "text" at bounding box center [875, 372] width 237 height 35
type input "Mama"
click at [1027, 517] on span "Save" at bounding box center [1014, 512] width 26 height 16
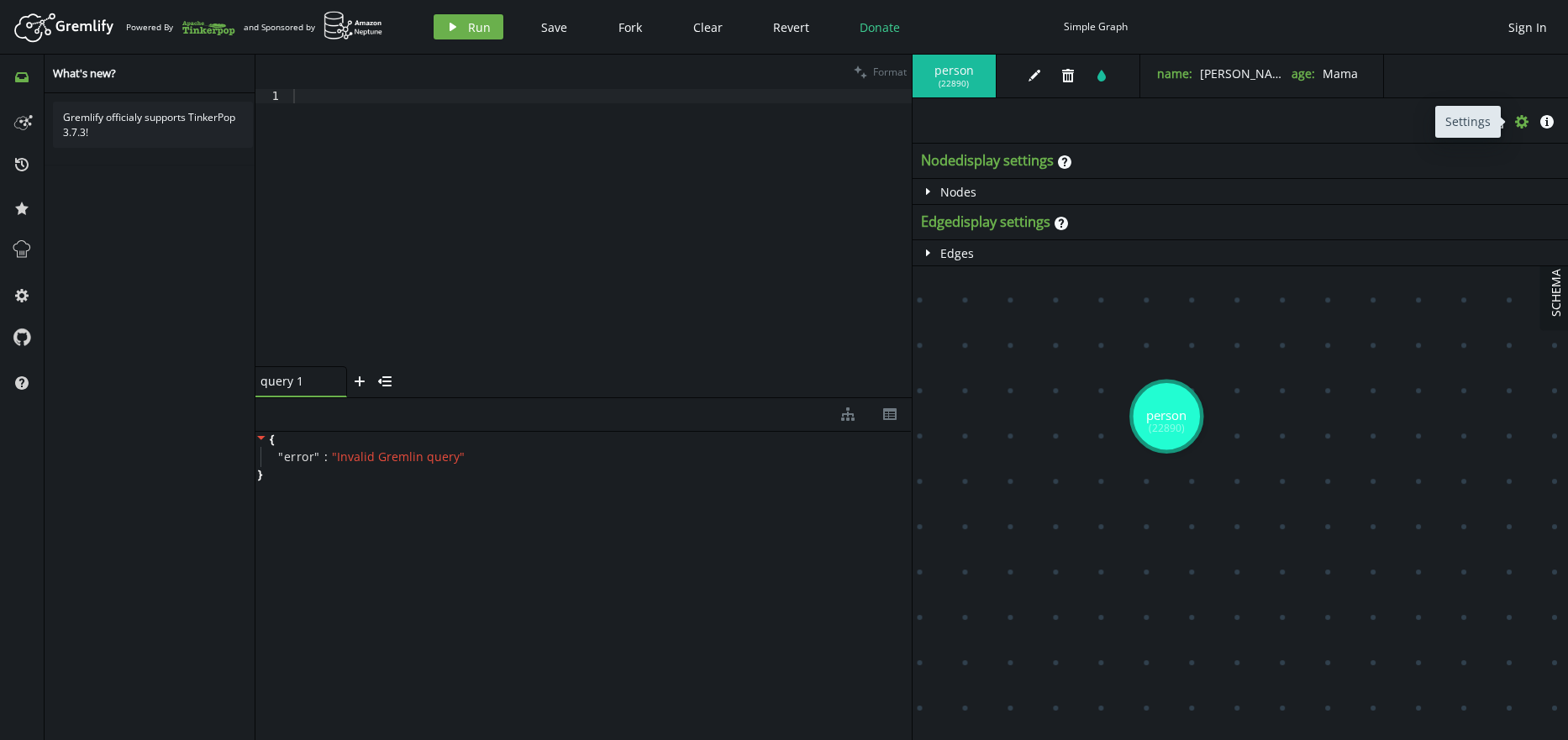
click at [1520, 129] on button "cog" at bounding box center [1521, 121] width 25 height 25
